Goal: Navigation & Orientation: Find specific page/section

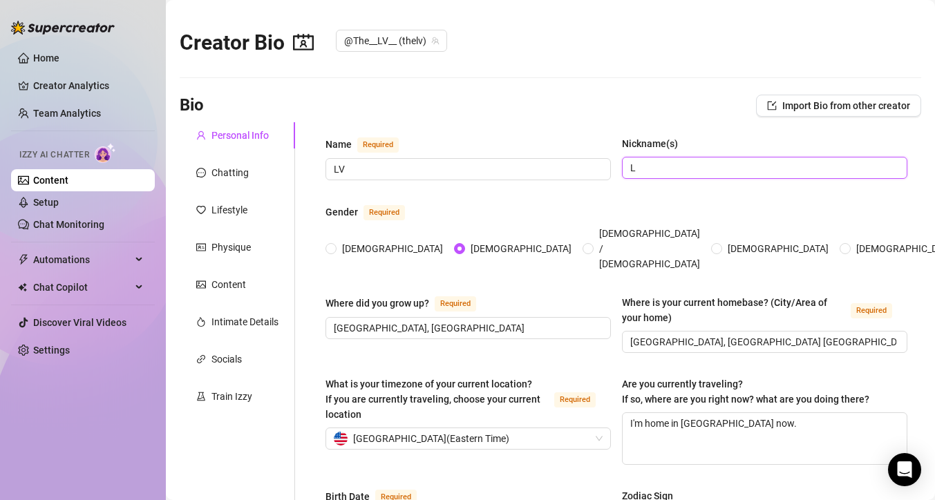
click at [661, 170] on input "L" at bounding box center [763, 167] width 266 height 15
click at [650, 168] on input "L" at bounding box center [763, 167] width 266 height 15
click at [234, 173] on div "Chatting" at bounding box center [229, 172] width 37 height 15
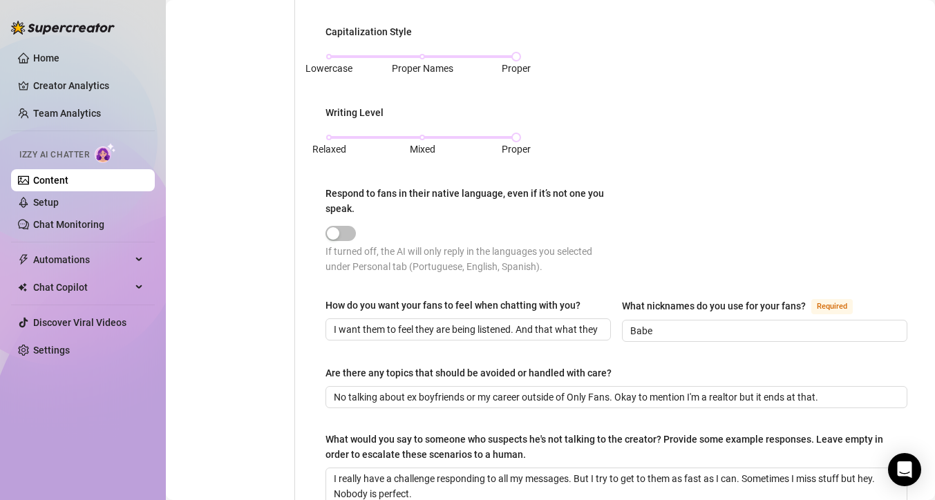
scroll to position [587, 0]
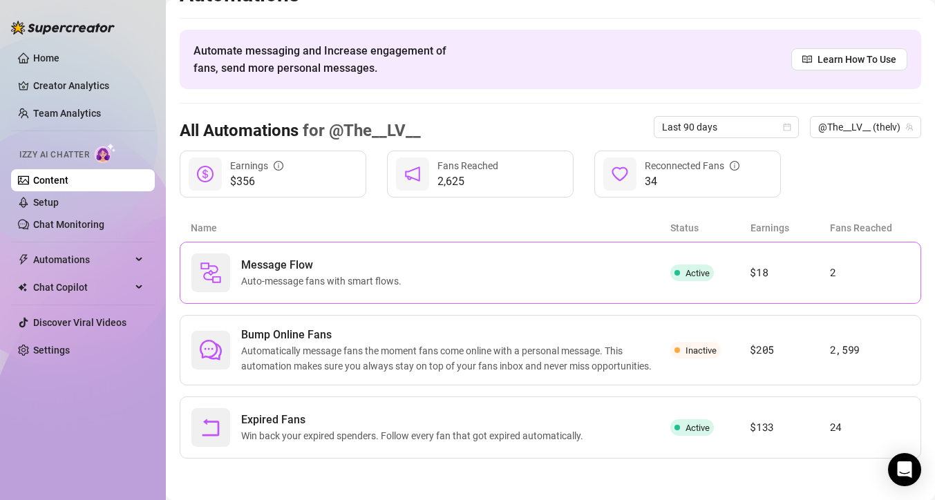
scroll to position [28, 0]
click at [53, 200] on link "Setup" at bounding box center [46, 202] width 26 height 11
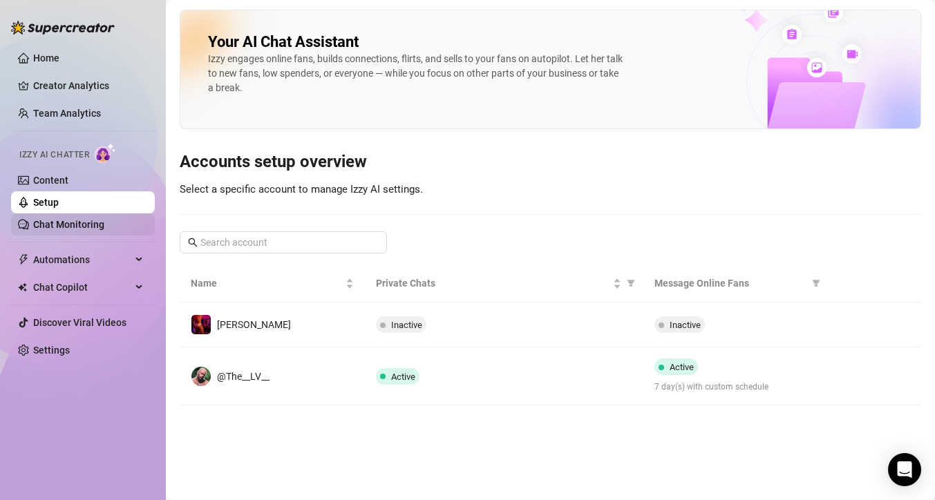
click at [51, 230] on link "Chat Monitoring" at bounding box center [68, 224] width 71 height 11
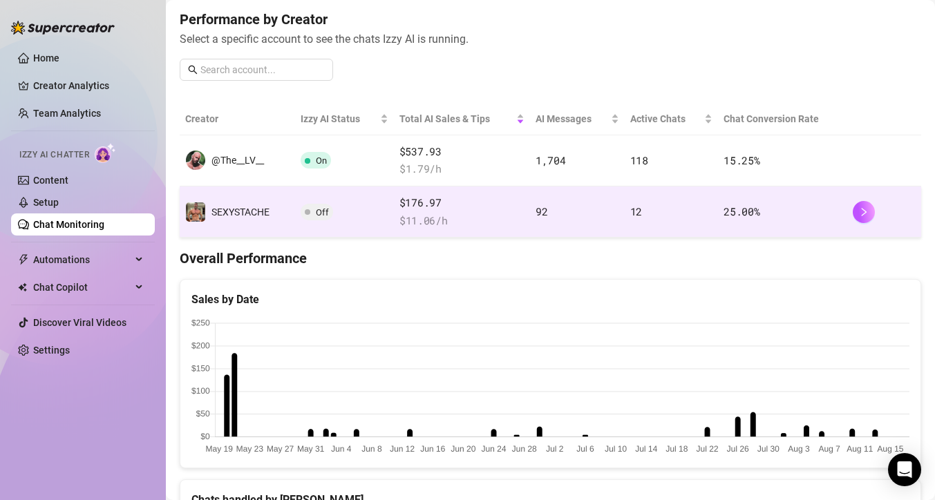
scroll to position [177, 0]
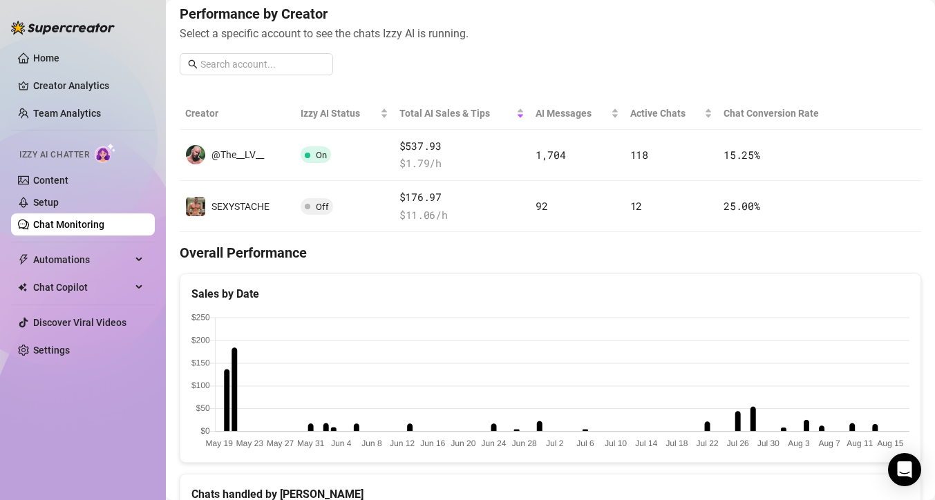
click at [55, 161] on span "Izzy AI Chatter" at bounding box center [54, 155] width 70 height 13
click at [55, 152] on span "Izzy AI Chatter" at bounding box center [54, 155] width 70 height 13
click at [55, 180] on link "Content" at bounding box center [50, 180] width 35 height 11
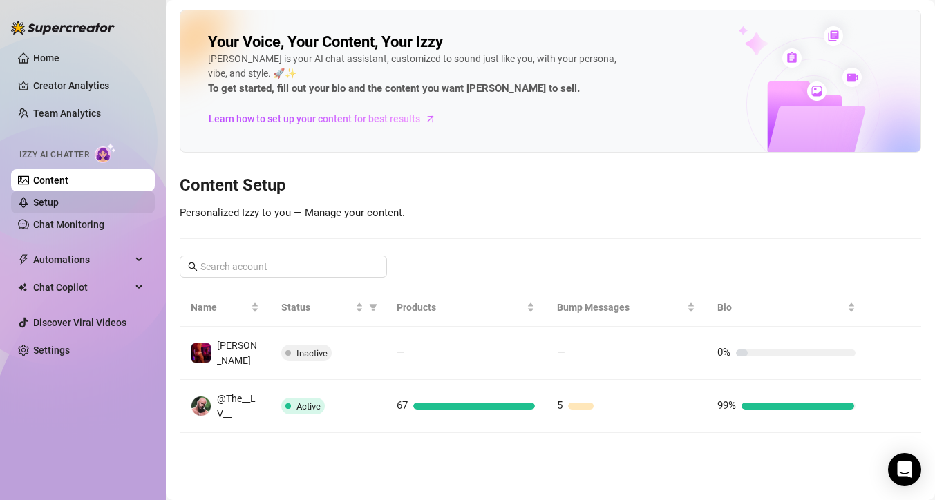
click at [57, 197] on link "Setup" at bounding box center [46, 202] width 26 height 11
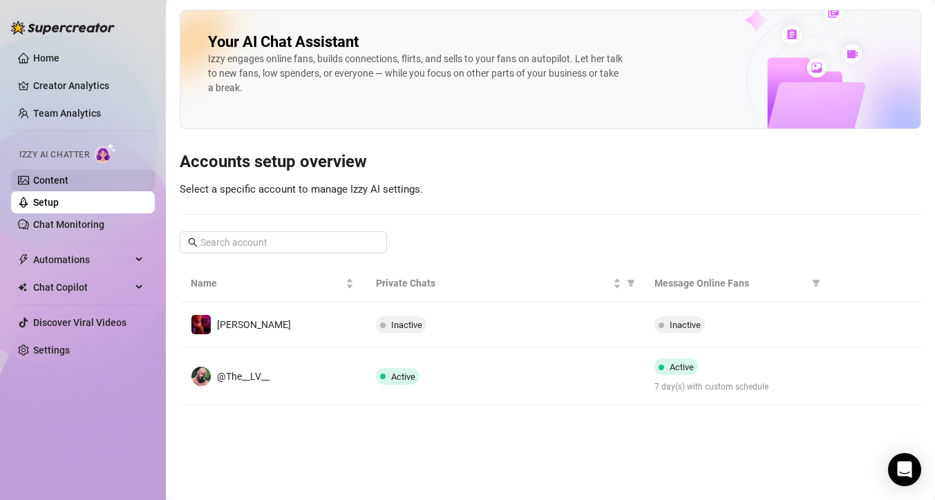
click at [68, 185] on link "Content" at bounding box center [50, 180] width 35 height 11
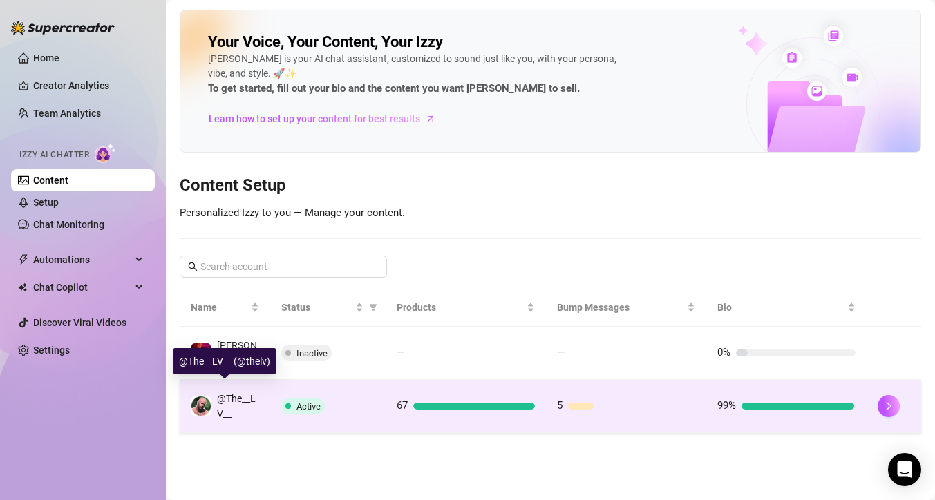
click at [213, 394] on div "@The__LV__" at bounding box center [225, 406] width 68 height 30
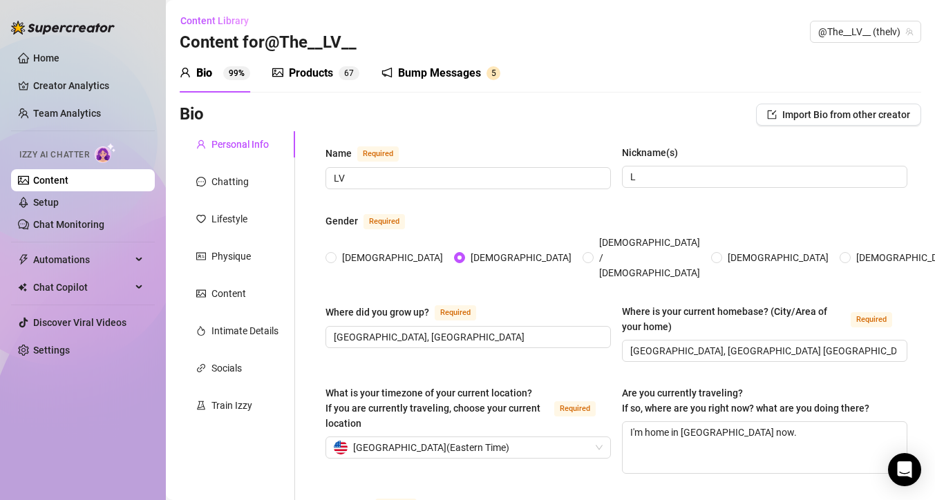
click at [302, 63] on div "Products 6 7" at bounding box center [315, 73] width 87 height 39
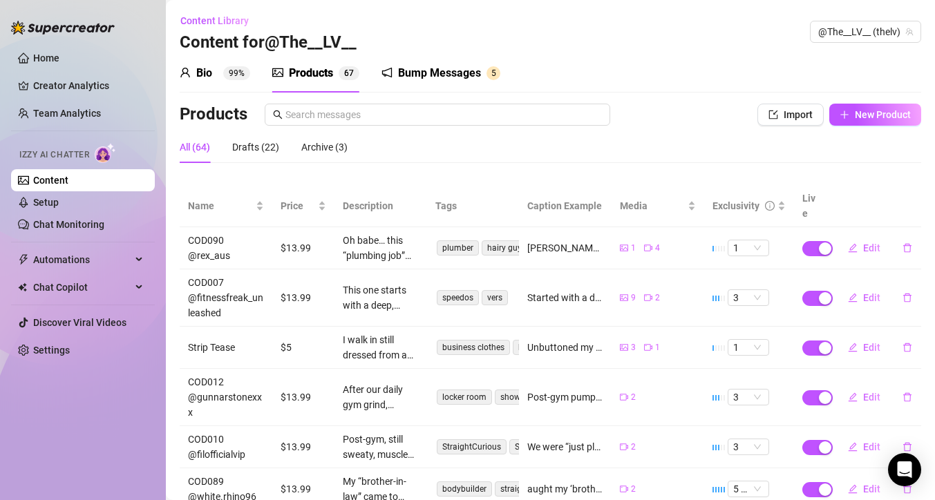
click at [399, 72] on div "Bump Messages" at bounding box center [439, 73] width 83 height 17
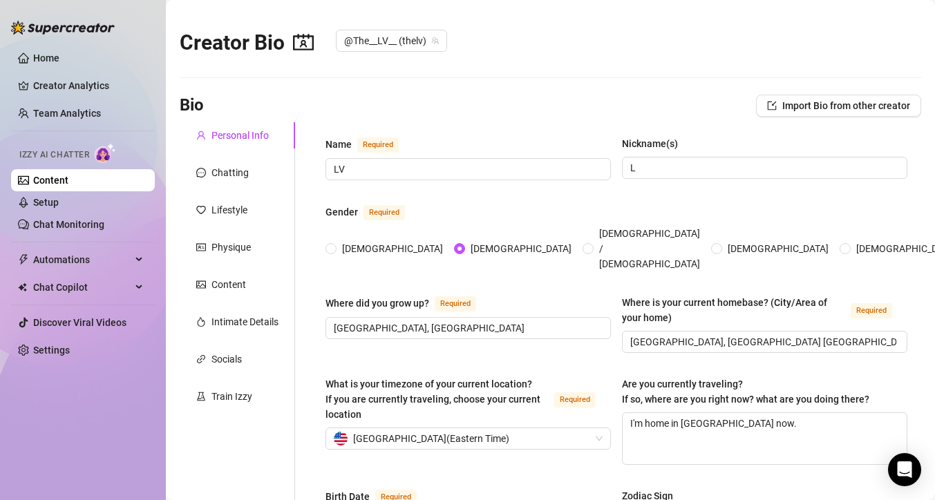
click at [48, 124] on ul "Home Creator Analytics Team Analytics Izzy AI Chatter Content Setup Chat Monito…" at bounding box center [83, 203] width 144 height 325
click at [48, 114] on link "Team Analytics" at bounding box center [67, 113] width 68 height 11
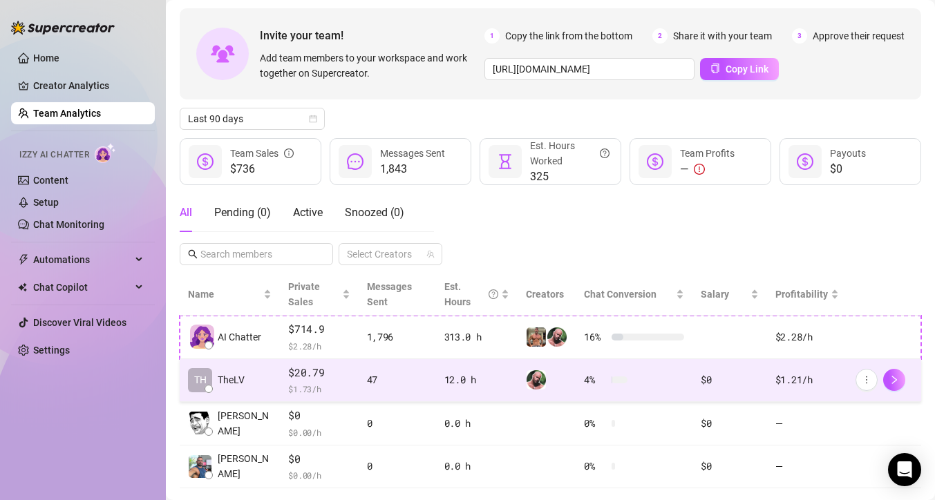
scroll to position [86, 0]
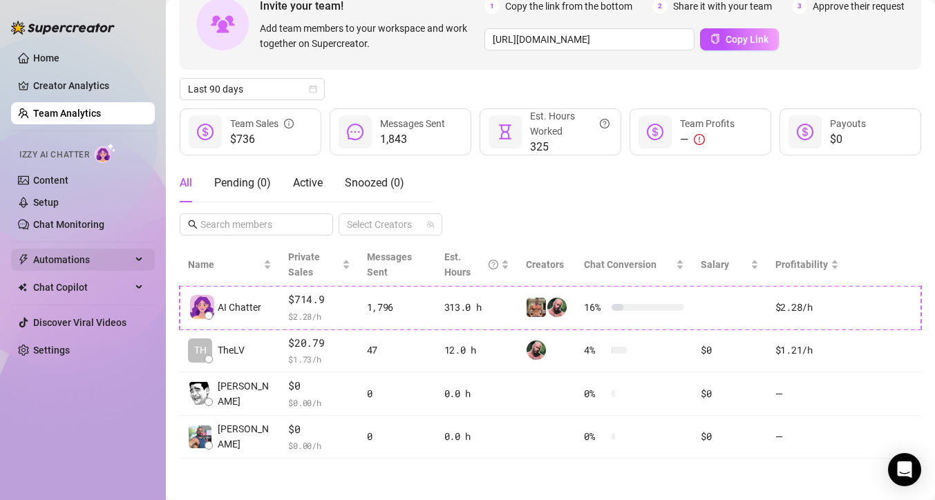
click at [90, 262] on span "Automations" at bounding box center [82, 260] width 98 height 22
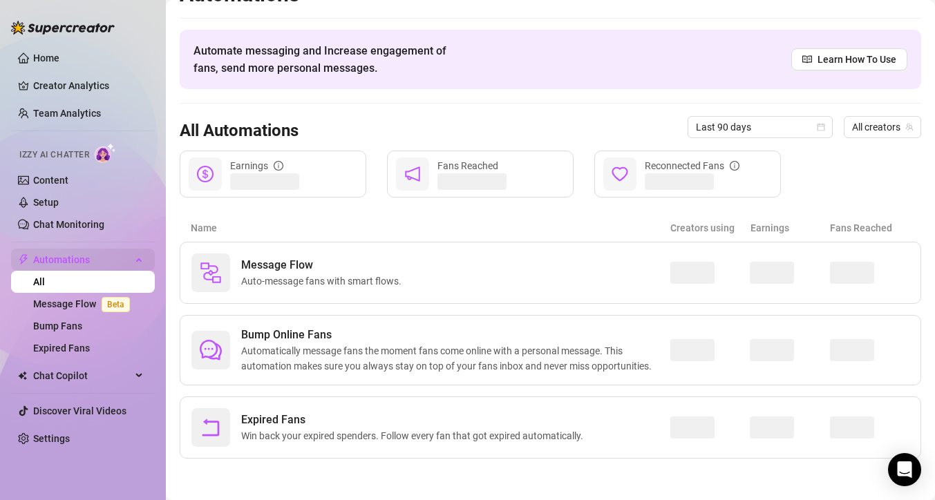
scroll to position [28, 0]
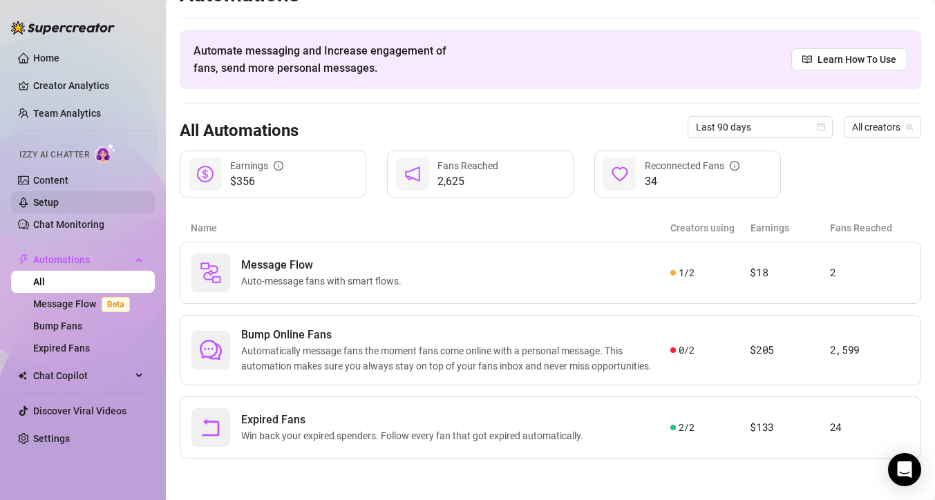
click at [59, 206] on link "Setup" at bounding box center [46, 202] width 26 height 11
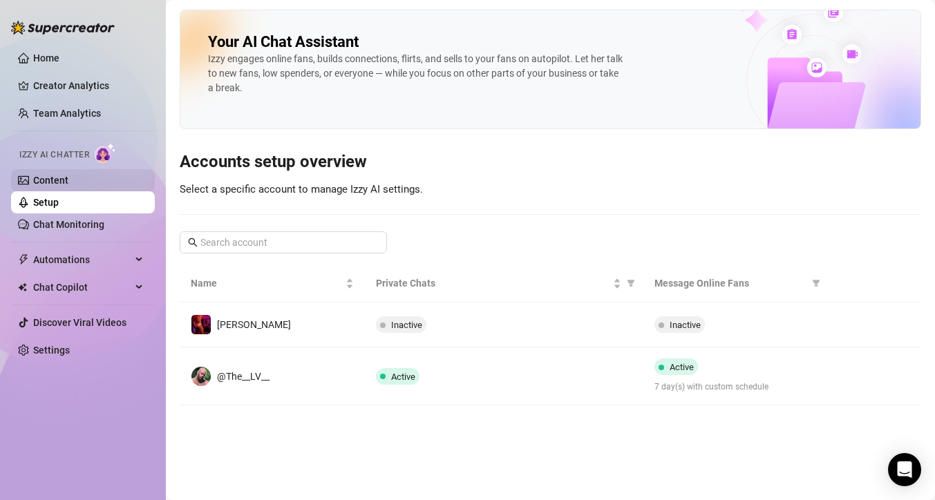
click at [62, 183] on link "Content" at bounding box center [50, 180] width 35 height 11
